Goal: Information Seeking & Learning: Compare options

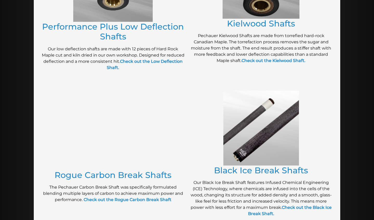
scroll to position [324, 0]
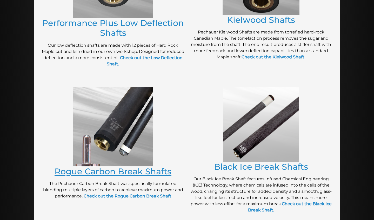
click at [145, 170] on link "Rogue Carbon Break Shafts" at bounding box center [113, 172] width 117 height 10
click at [249, 165] on link "Black Ice Break Shafts" at bounding box center [261, 167] width 94 height 10
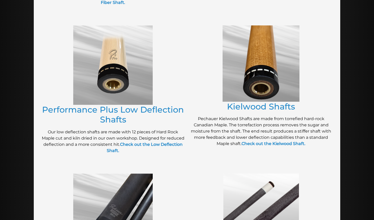
scroll to position [211, 0]
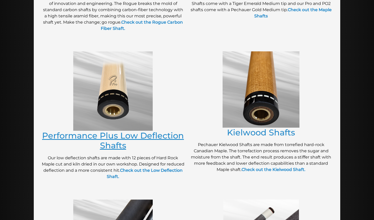
click at [129, 136] on link "Performance Plus Low Deflection Shafts" at bounding box center [113, 141] width 142 height 20
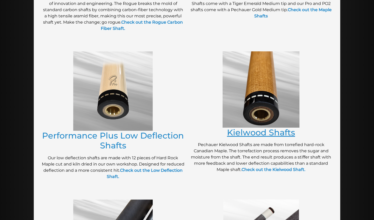
click at [257, 134] on link "Kielwood Shafts" at bounding box center [261, 133] width 68 height 10
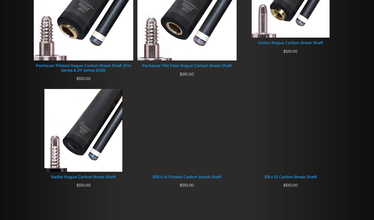
scroll to position [252, 0]
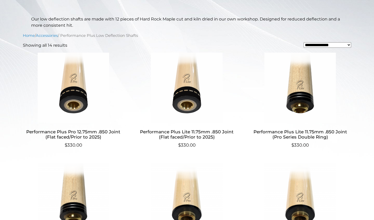
scroll to position [138, 0]
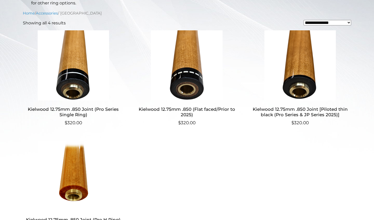
scroll to position [143, 0]
